Goal: Task Accomplishment & Management: Manage account settings

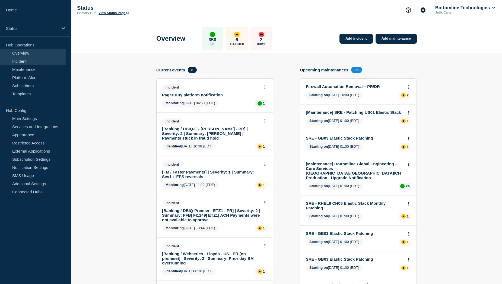
click at [30, 62] on link "Incident" at bounding box center [33, 61] width 66 height 8
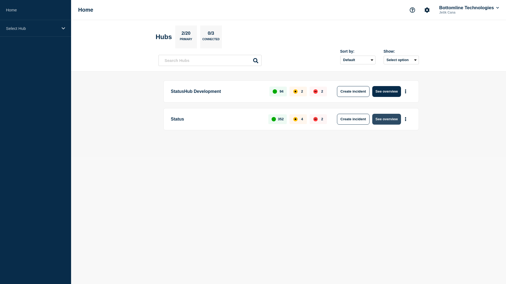
click at [381, 119] on button "See overview" at bounding box center [387, 119] width 29 height 11
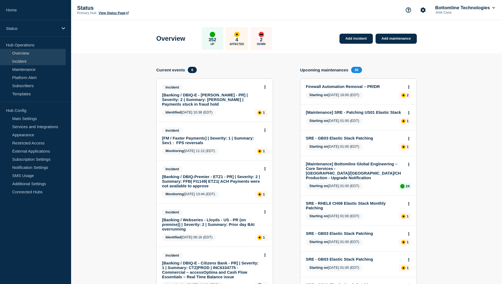
click at [30, 62] on link "Incident" at bounding box center [33, 61] width 66 height 8
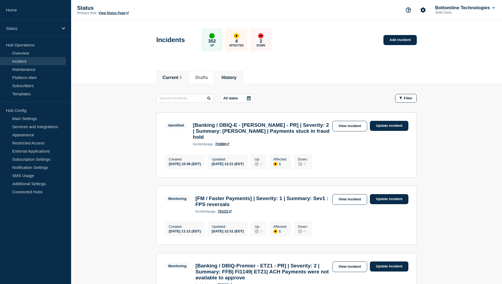
click at [237, 78] on button "History" at bounding box center [229, 77] width 15 height 5
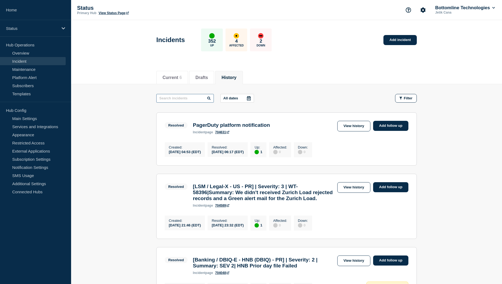
click at [182, 98] on input "text" at bounding box center [185, 98] width 58 height 9
type input "hub"
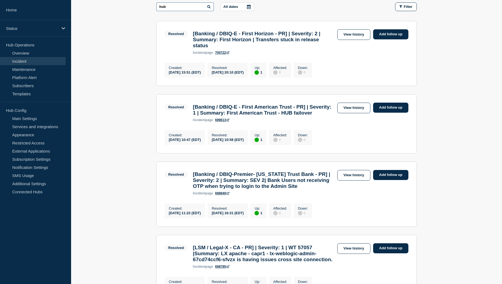
scroll to position [109, 0]
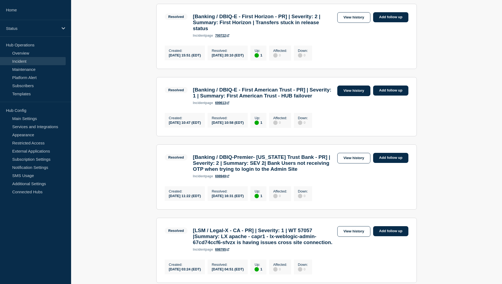
click at [348, 96] on link "View history" at bounding box center [354, 91] width 33 height 11
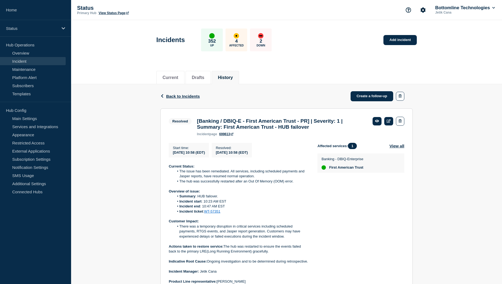
scroll to position [27, 0]
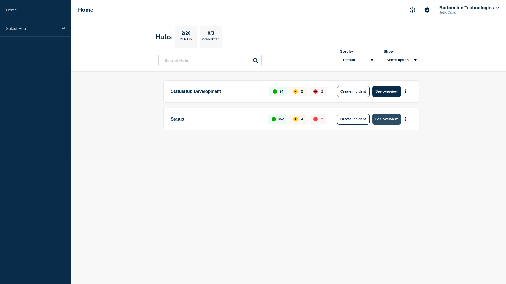
click at [380, 120] on button "See overview" at bounding box center [387, 119] width 29 height 11
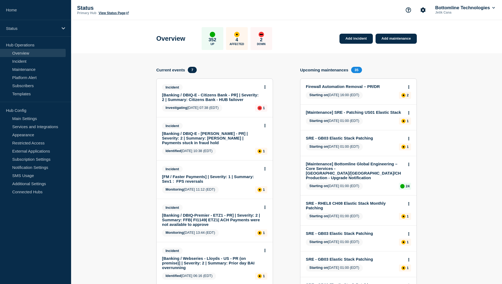
click at [204, 97] on link "[Banking / DBIQ-E - Citizens Bank - PR] | Severity: 2 | Summary: Citizens Bank …" at bounding box center [211, 97] width 98 height 9
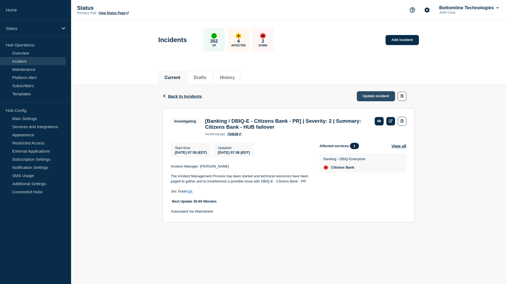
click at [377, 96] on link "Update incident" at bounding box center [376, 96] width 39 height 10
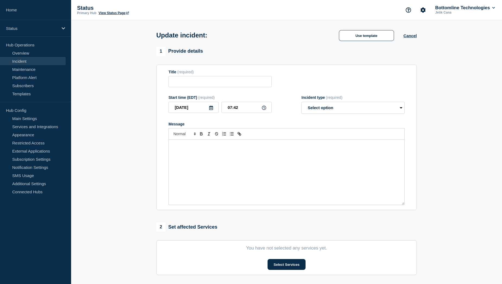
type input "[Banking / DBIQ-E - Citizens Bank - PR] | Severity: 2 | Summary: Citizens Bank …"
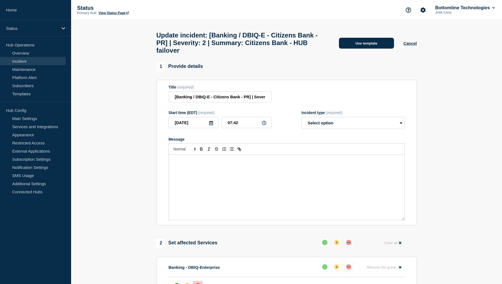
click at [364, 47] on button "Use template" at bounding box center [366, 43] width 55 height 11
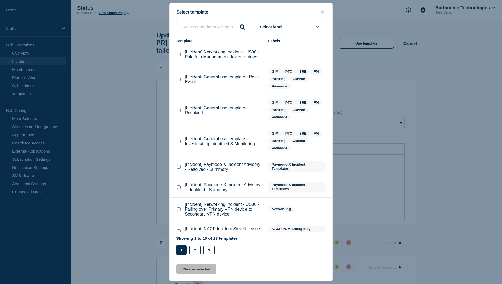
click at [179, 111] on checkbox"] "[Incident] General use template - Resolved checkbox" at bounding box center [179, 111] width 4 height 4
checkbox checkbox"] "true"
click at [196, 269] on button "Choose selected" at bounding box center [197, 269] width 40 height 11
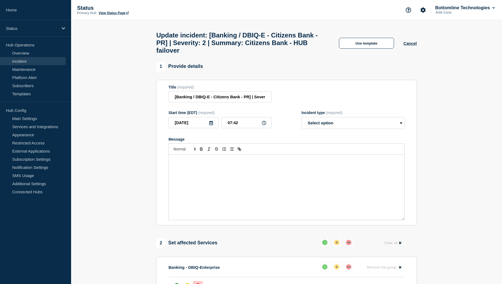
select select "resolved"
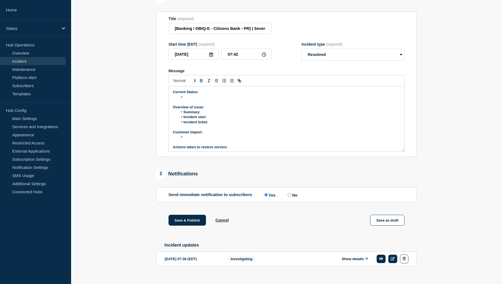
scroll to position [81, 0]
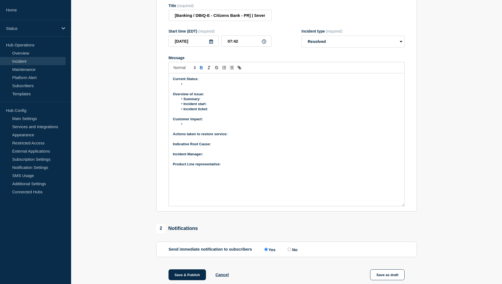
drag, startPoint x: 402, startPoint y: 141, endPoint x: 404, endPoint y: 209, distance: 67.7
click at [404, 206] on div "Current Status: Overview of issue: Summary : Incident start : Incident ticket :…" at bounding box center [287, 139] width 236 height 133
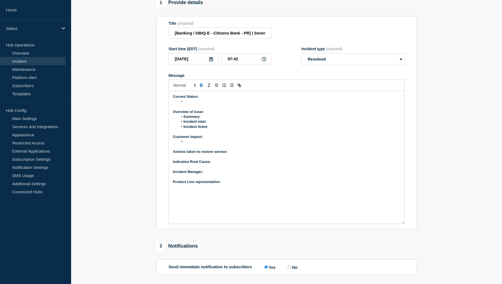
scroll to position [54, 0]
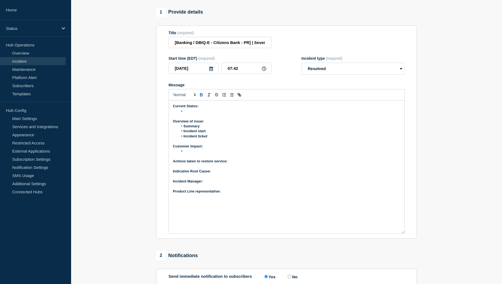
click at [188, 114] on li "Message" at bounding box center [289, 111] width 222 height 5
drag, startPoint x: 227, startPoint y: 115, endPoint x: 220, endPoint y: 115, distance: 6.8
click at [220, 114] on li "Two hubs (Allori 2 and Allori 2b) failed over due to high JVM thread counts, wh…" at bounding box center [289, 111] width 222 height 5
drag, startPoint x: 209, startPoint y: 115, endPoint x: 201, endPoint y: 116, distance: 7.4
click at [201, 114] on li "Two hubs (Allori 2 and LRE- 2b) failed over due to high JVM thread counts, whil…" at bounding box center [289, 111] width 222 height 5
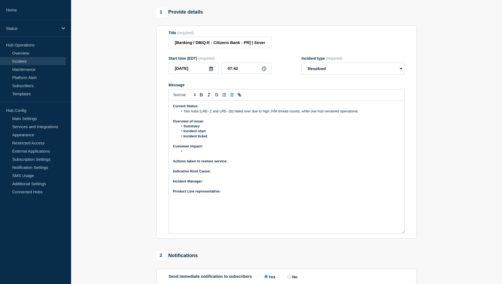
click at [360, 114] on li "Two hubs (LRE- 2 and LRE- 2b) failed over due to high JVM thread counts, while …" at bounding box center [289, 111] width 222 height 5
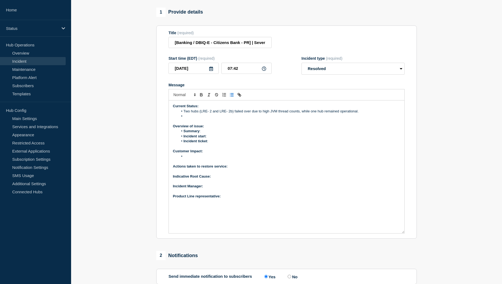
click at [359, 114] on li "Two hubs (LRE- 2 and LRE- 2b) failed over due to high JVM thread counts, while …" at bounding box center [289, 111] width 222 height 5
click at [201, 109] on p "Current Status:" at bounding box center [287, 106] width 228 height 5
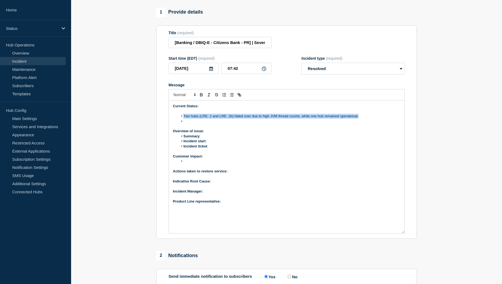
drag, startPoint x: 184, startPoint y: 119, endPoint x: 359, endPoint y: 120, distance: 175.2
click at [359, 119] on li "Two hubs (LRE- 2 and LRE- 2b) failed over due to high JVM thread counts, while …" at bounding box center [289, 116] width 222 height 5
click at [190, 124] on li "Message" at bounding box center [289, 121] width 222 height 5
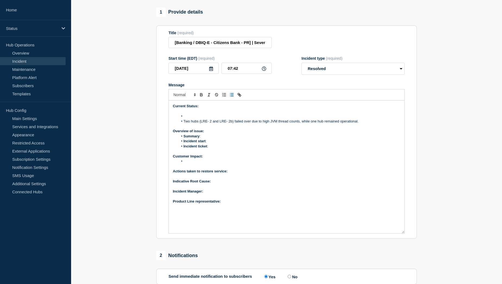
click at [190, 119] on li "Message" at bounding box center [289, 116] width 222 height 5
click at [191, 118] on li "Message" at bounding box center [289, 116] width 222 height 5
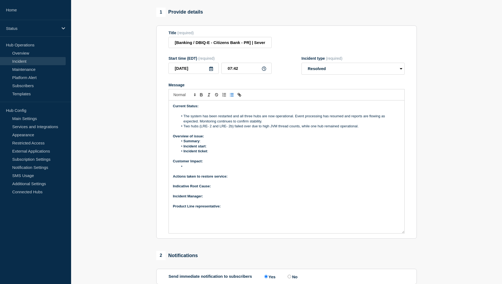
click at [184, 114] on p "Message" at bounding box center [287, 111] width 228 height 5
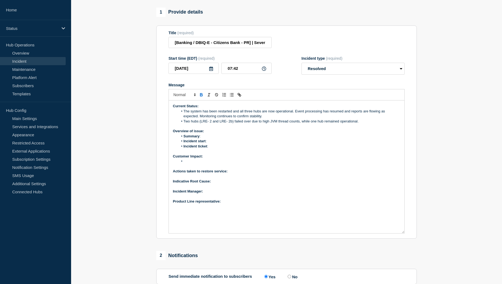
click at [193, 164] on li "Message" at bounding box center [289, 161] width 222 height 5
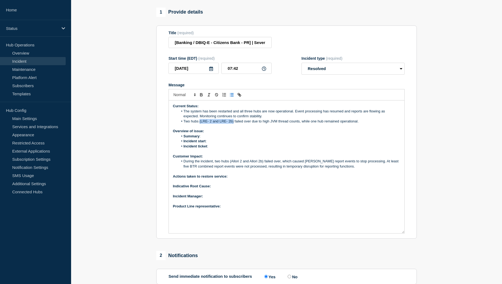
drag, startPoint x: 200, startPoint y: 125, endPoint x: 234, endPoint y: 125, distance: 34.2
click at [234, 124] on li "Two hubs (LRE- 2 and LRE- 2b) failed over due to high JVM thread counts, while …" at bounding box center [289, 121] width 222 height 5
copy li "(LRE- 2 and LRE- 2b)"
drag, startPoint x: 230, startPoint y: 165, endPoint x: 263, endPoint y: 164, distance: 33.4
click at [263, 164] on li "During the incident, two hubs (Allori 2 and Allori 2b) failed over, which cause…" at bounding box center [289, 164] width 222 height 10
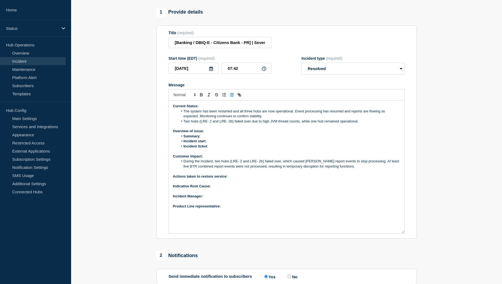
click at [238, 179] on p "Actions taken to restore service:" at bounding box center [287, 176] width 228 height 5
click at [323, 179] on p "Actions taken to restore service: Identified high JVM thread counts and heap du…" at bounding box center [287, 176] width 228 height 5
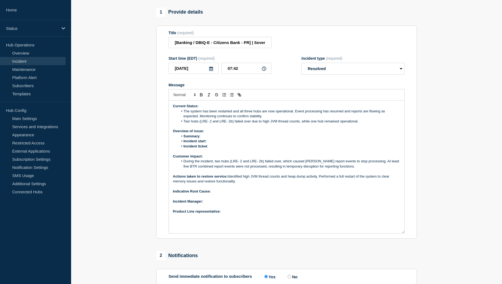
click at [218, 194] on p "Indicative Root Cause:" at bounding box center [287, 191] width 228 height 5
click at [212, 204] on p "﻿Incident Manager:" at bounding box center [287, 201] width 228 height 5
click at [228, 214] on p "Product Line representative:" at bounding box center [287, 211] width 228 height 5
drag, startPoint x: 225, startPoint y: 207, endPoint x: 205, endPoint y: 206, distance: 20.1
click at [205, 204] on p "﻿Incident Manager: [PERSON_NAME]" at bounding box center [287, 201] width 228 height 5
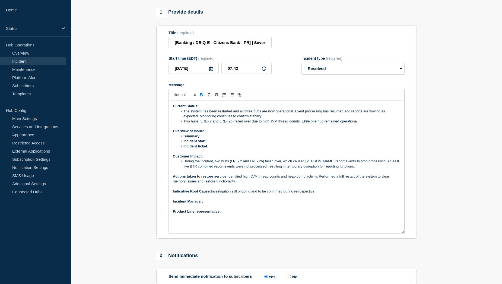
click at [225, 214] on p "Product Line representative:" at bounding box center [287, 211] width 228 height 5
click at [212, 204] on p "﻿Incident Manager:" at bounding box center [287, 201] width 228 height 5
click at [217, 149] on li "Incident ticket :" at bounding box center [289, 146] width 222 height 5
drag, startPoint x: 210, startPoint y: 150, endPoint x: 226, endPoint y: 150, distance: 15.8
click at [226, 149] on li "Incident ticket : WT-58428" at bounding box center [289, 146] width 222 height 5
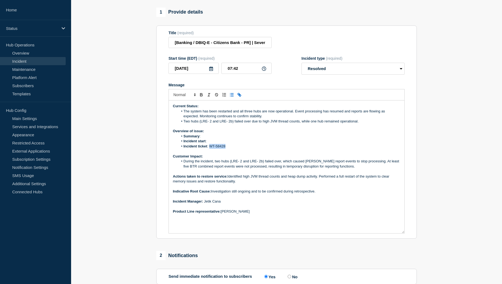
click at [239, 97] on icon "Toggle link" at bounding box center [239, 94] width 5 height 5
paste input "[URL][DOMAIN_NAME]"
type input "[URL][DOMAIN_NAME]"
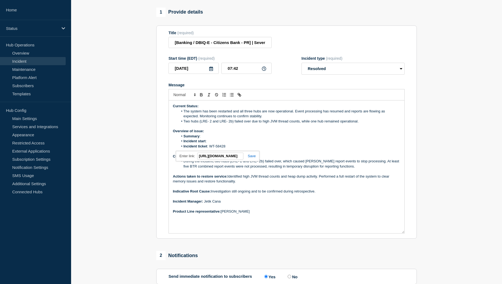
click at [255, 158] on link at bounding box center [250, 156] width 12 height 4
click at [212, 144] on li "Incident start :" at bounding box center [289, 141] width 222 height 5
click at [211, 139] on li "Summary :" at bounding box center [289, 136] width 222 height 5
drag, startPoint x: 248, startPoint y: 140, endPoint x: 202, endPoint y: 138, distance: 45.4
click at [202, 138] on li "Summary : Citizens Bank HUB failover" at bounding box center [289, 136] width 222 height 5
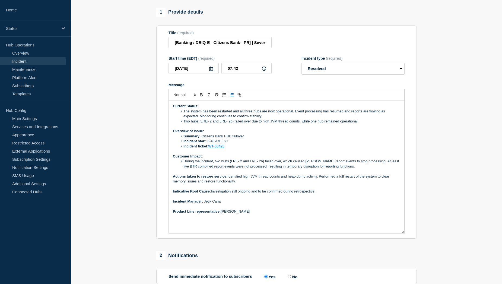
click at [262, 174] on p "Message" at bounding box center [287, 171] width 228 height 5
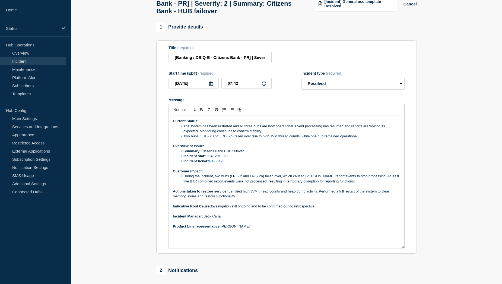
scroll to position [27, 0]
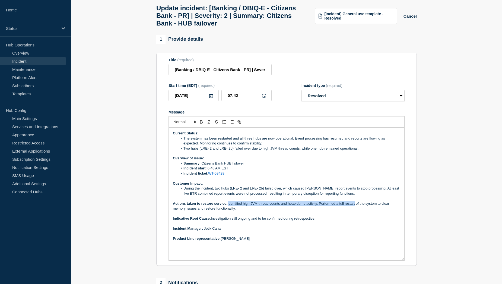
drag, startPoint x: 229, startPoint y: 207, endPoint x: 356, endPoint y: 208, distance: 127.4
click at [356, 208] on p "Actions taken to restore service: Identified high JVM thread counts and heap du…" at bounding box center [287, 206] width 228 height 10
copy p "Identified high JVM thread counts and heap dump activity. Performed a full rest…"
click at [330, 216] on p "Message" at bounding box center [287, 213] width 228 height 5
drag, startPoint x: 320, startPoint y: 207, endPoint x: 321, endPoint y: 210, distance: 3.0
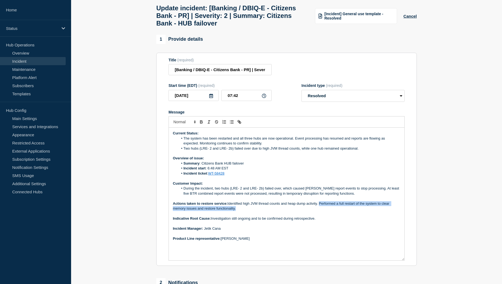
click at [321, 210] on p "Actions taken to restore service: Identified high JVM thread counts and heap du…" at bounding box center [287, 206] width 228 height 10
copy p "Performed a full restart of the system to clear memory issues and restore funct…"
click at [276, 226] on p "Message" at bounding box center [287, 223] width 228 height 5
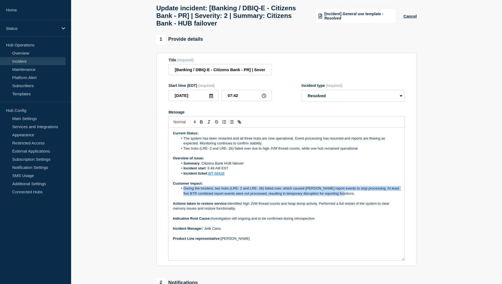
drag, startPoint x: 184, startPoint y: 192, endPoint x: 342, endPoint y: 197, distance: 158.7
click at [342, 196] on li "During the incident, two hubs (LRE- 2 and LRE- 2b) failed over, which caused [P…" at bounding box center [289, 191] width 222 height 10
copy li "During the incident, two hubs (LRE- 2 and LRE- 2b) failed over, which caused [P…"
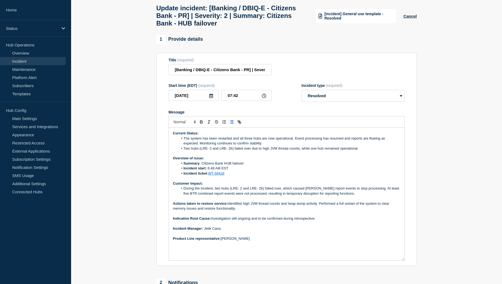
click at [233, 175] on li "Incident ticket : WT-58428" at bounding box center [289, 173] width 222 height 5
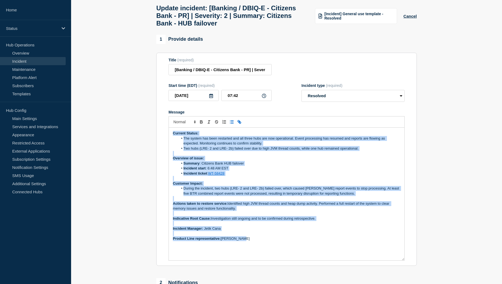
drag, startPoint x: 244, startPoint y: 243, endPoint x: 170, endPoint y: 138, distance: 128.7
click at [170, 138] on div "Current Status: The system has been restarted and all three hubs are now operat…" at bounding box center [287, 194] width 236 height 133
copy div "Current Status: The system has been restarted and all three hubs are now operat…"
click at [252, 186] on p "Customer Impact:" at bounding box center [287, 183] width 228 height 5
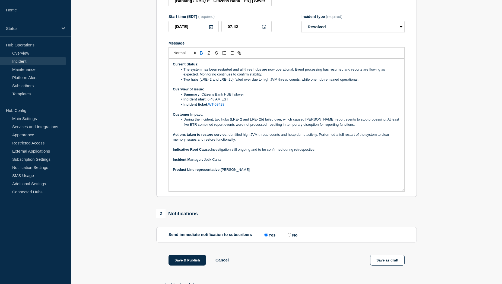
scroll to position [109, 0]
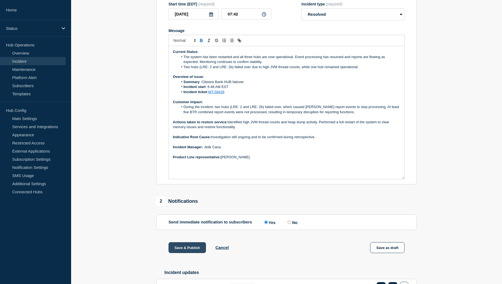
click at [177, 252] on button "Save & Publish" at bounding box center [187, 247] width 37 height 11
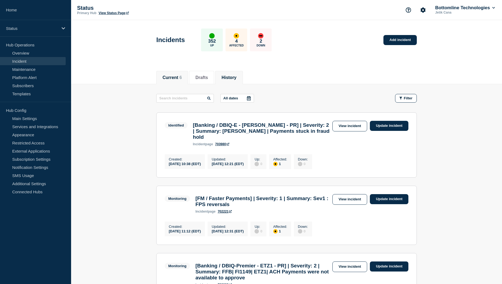
click at [231, 78] on button "History" at bounding box center [229, 77] width 15 height 5
